Goal: Communication & Community: Answer question/provide support

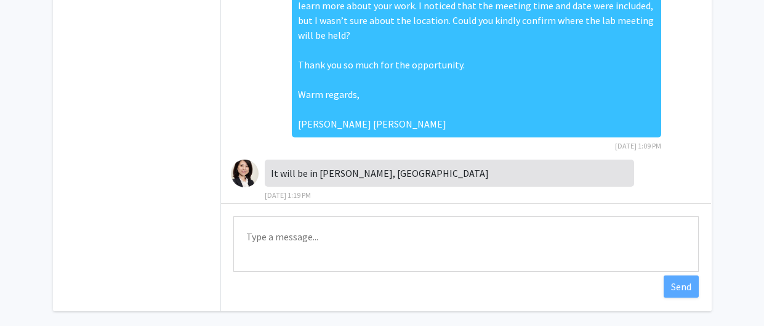
scroll to position [187, 0]
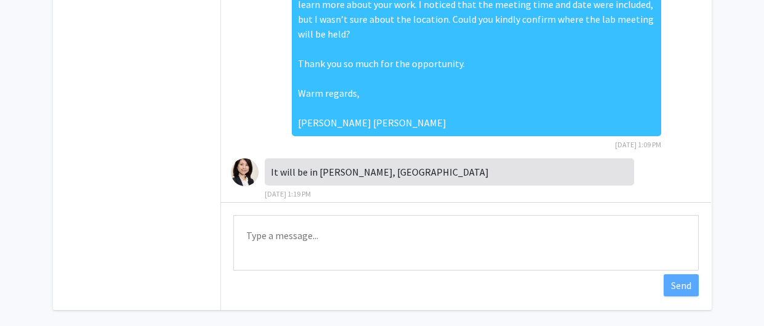
click at [459, 224] on textarea "Type a message" at bounding box center [465, 242] width 465 height 55
type textarea "o"
type textarea "k"
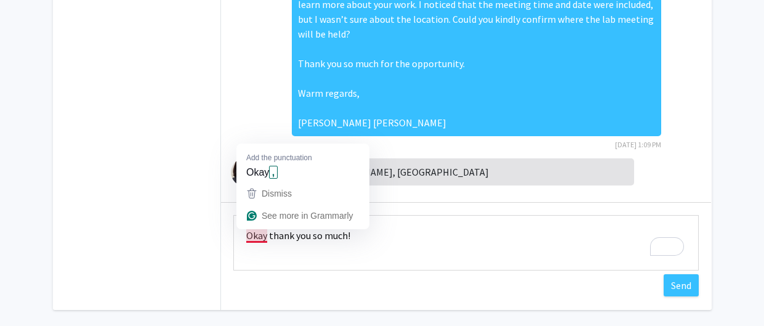
click at [252, 233] on textarea "Okay thank you so much!" at bounding box center [465, 242] width 465 height 55
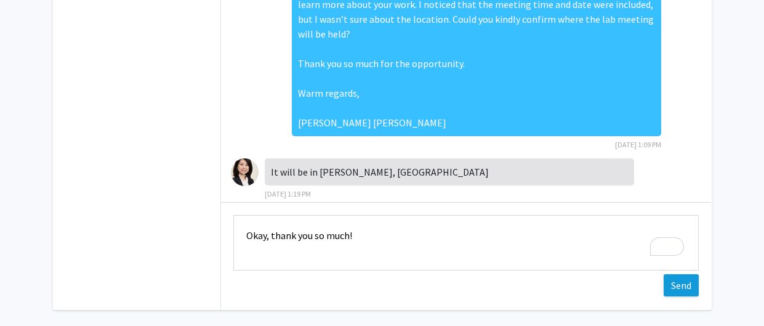
type textarea "Okay, thank you so much!"
click at [687, 287] on button "Send" at bounding box center [681, 285] width 35 height 22
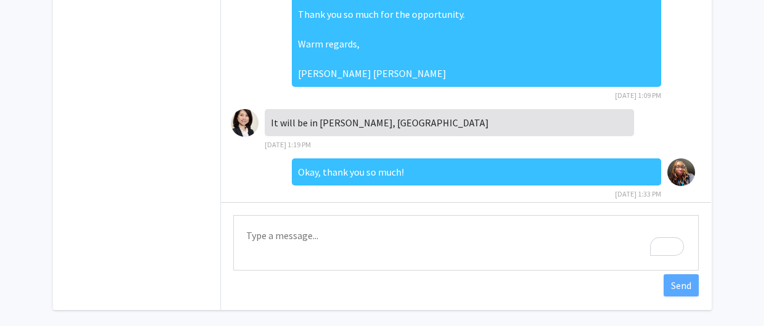
scroll to position [129, 0]
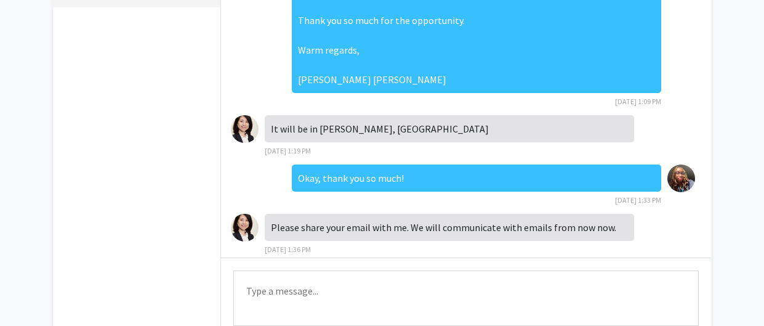
scroll to position [146, 0]
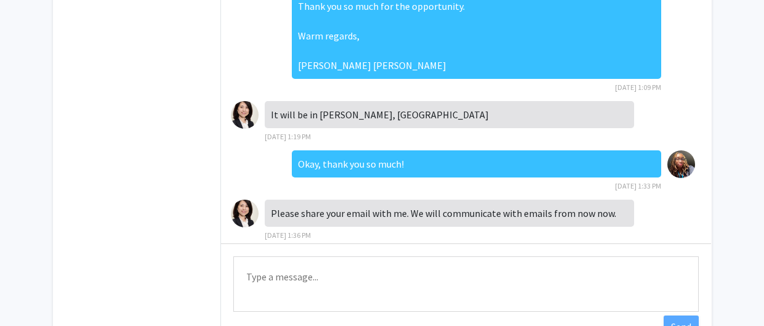
click at [328, 270] on textarea "Type a message" at bounding box center [465, 283] width 465 height 55
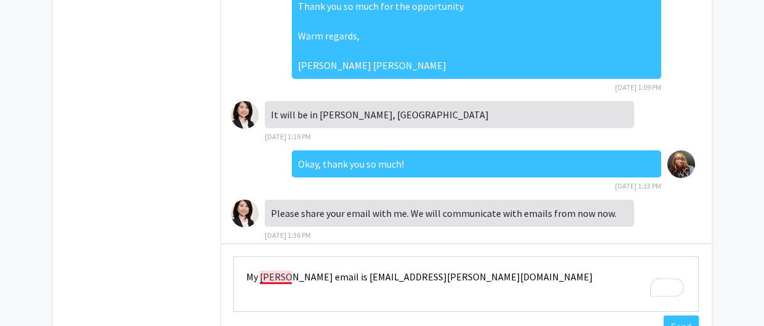
click at [273, 276] on textarea "My [PERSON_NAME] email is [EMAIL_ADDRESS][PERSON_NAME][DOMAIN_NAME]" at bounding box center [465, 283] width 465 height 55
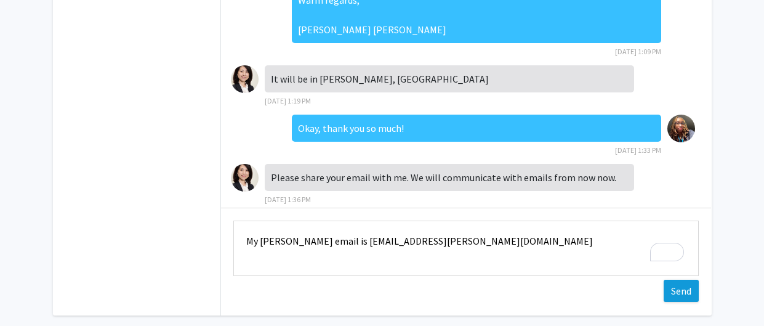
scroll to position [182, 0]
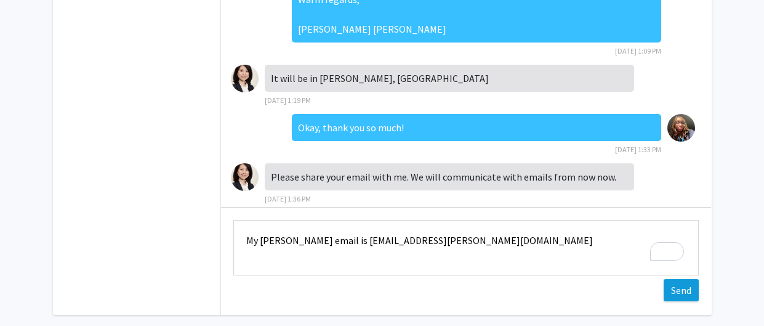
type textarea "My [PERSON_NAME] email is [EMAIL_ADDRESS][PERSON_NAME][DOMAIN_NAME]"
click at [677, 295] on button "Send" at bounding box center [681, 290] width 35 height 22
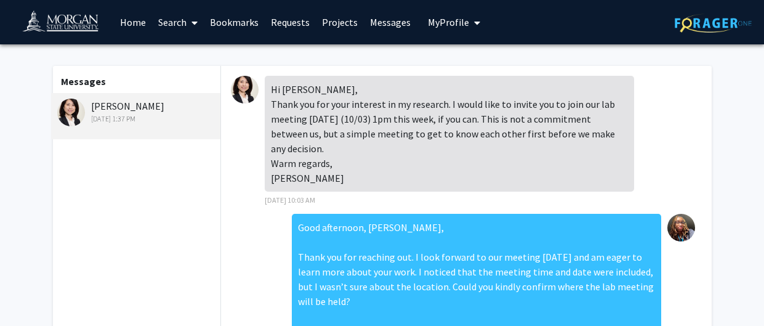
scroll to position [228, 0]
